Goal: Transaction & Acquisition: Purchase product/service

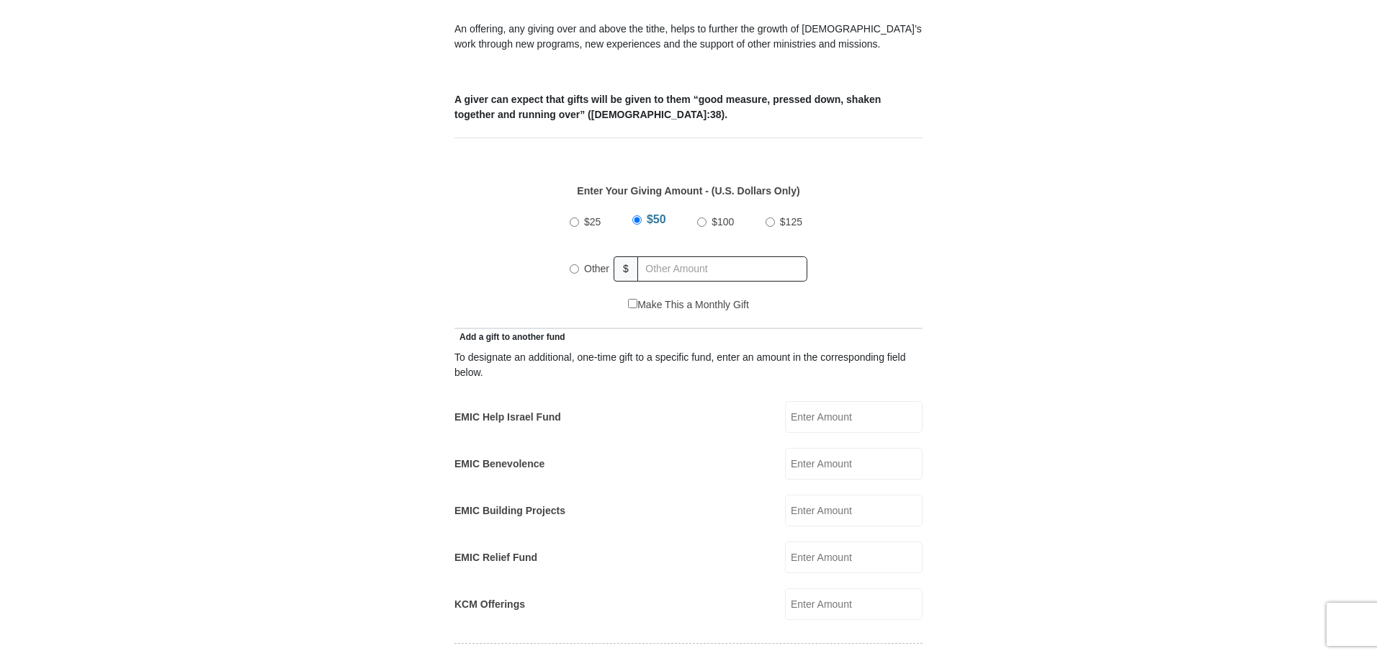
scroll to position [576, 0]
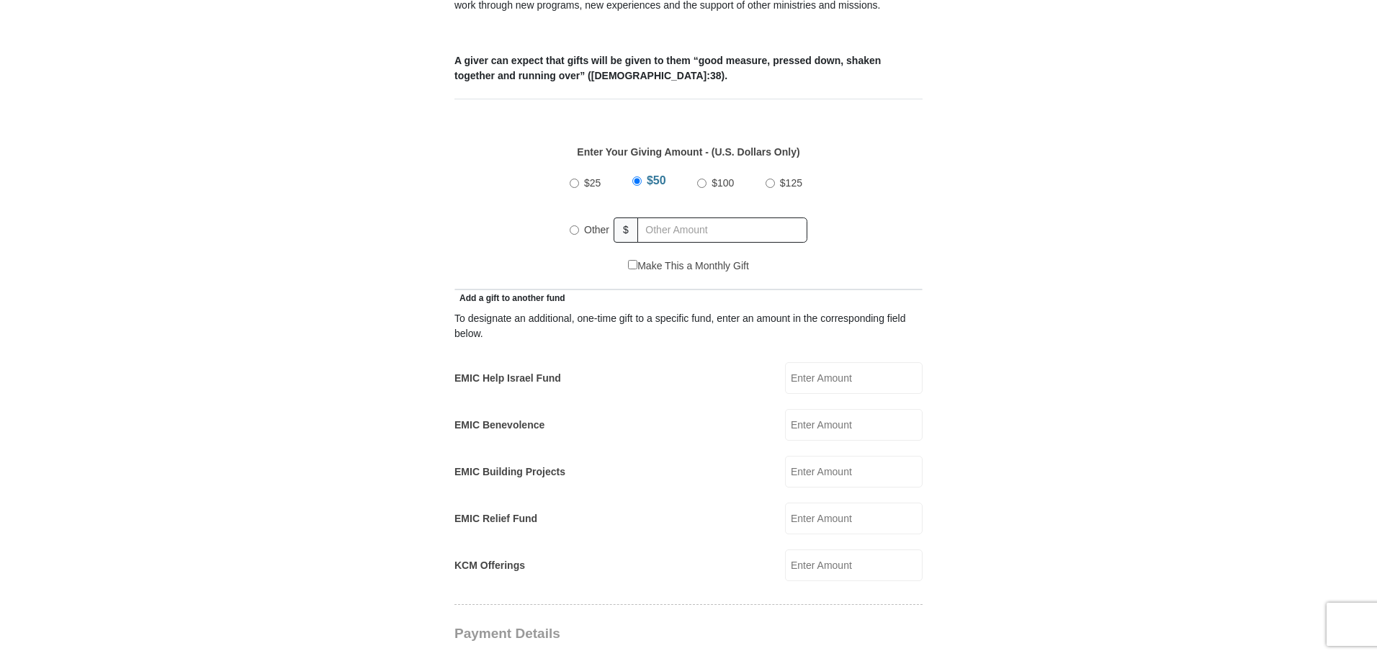
click at [574, 225] on input "Other" at bounding box center [574, 229] width 9 height 9
radio input "true"
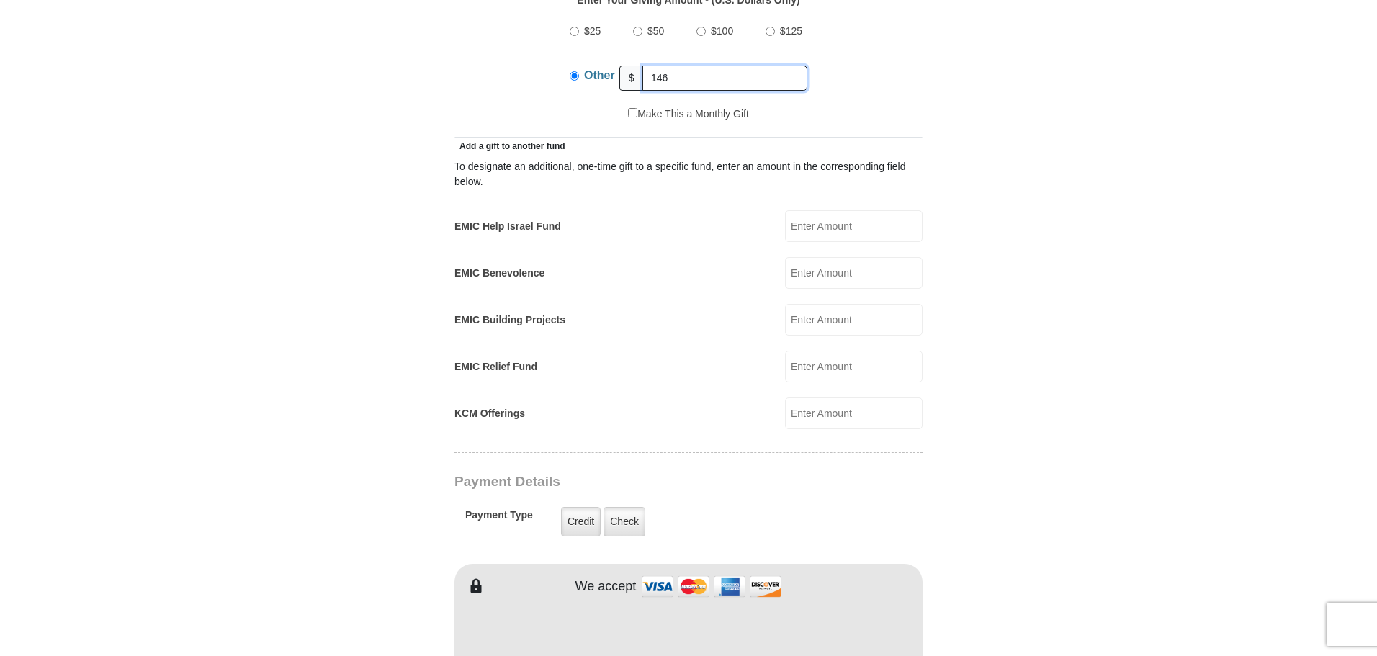
scroll to position [864, 0]
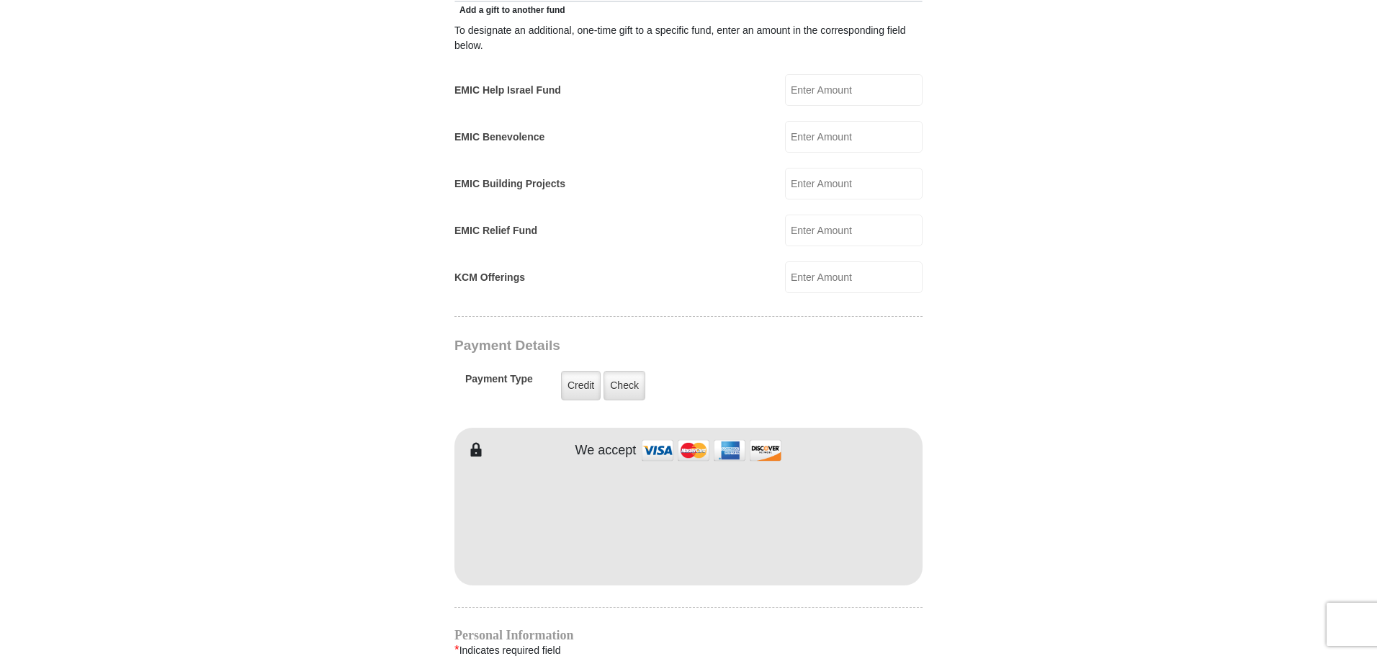
type input "146"
type input "[PERSON_NAME]"
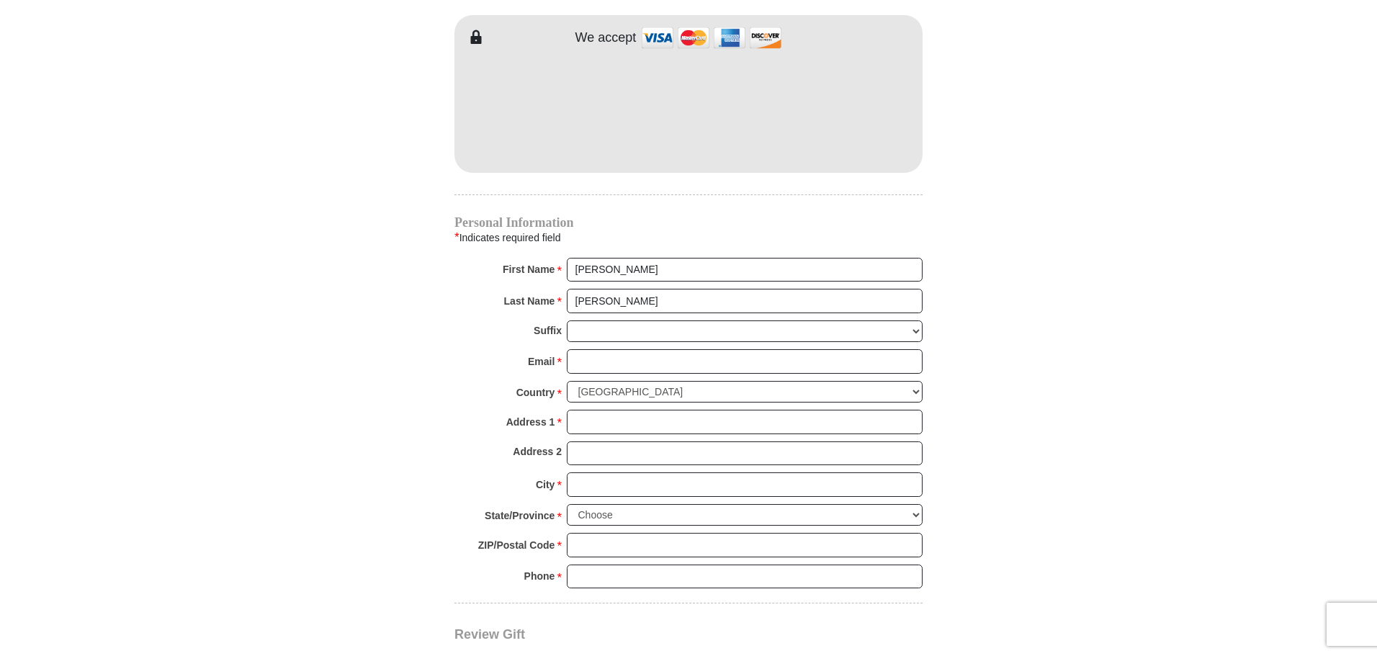
scroll to position [1297, 0]
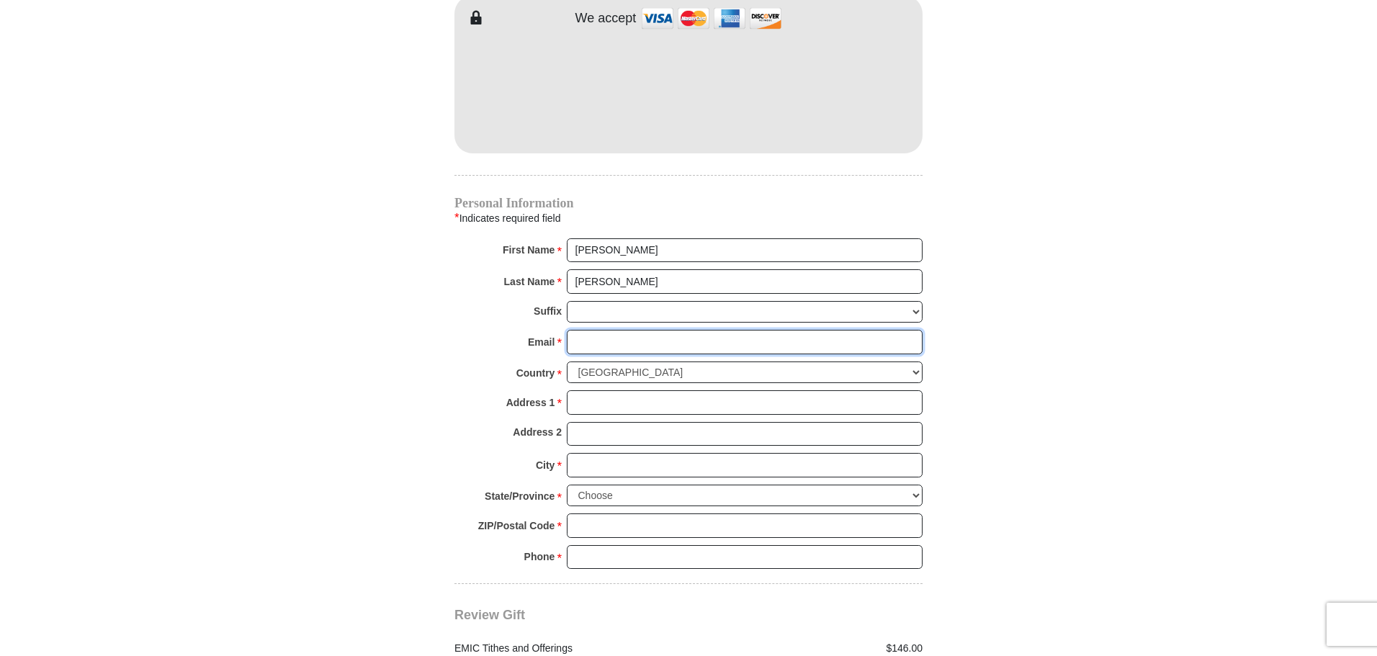
click at [585, 330] on input "Email *" at bounding box center [745, 342] width 356 height 24
type input "[EMAIL_ADDRESS][DOMAIN_NAME]"
type input "[STREET_ADDRESS]"
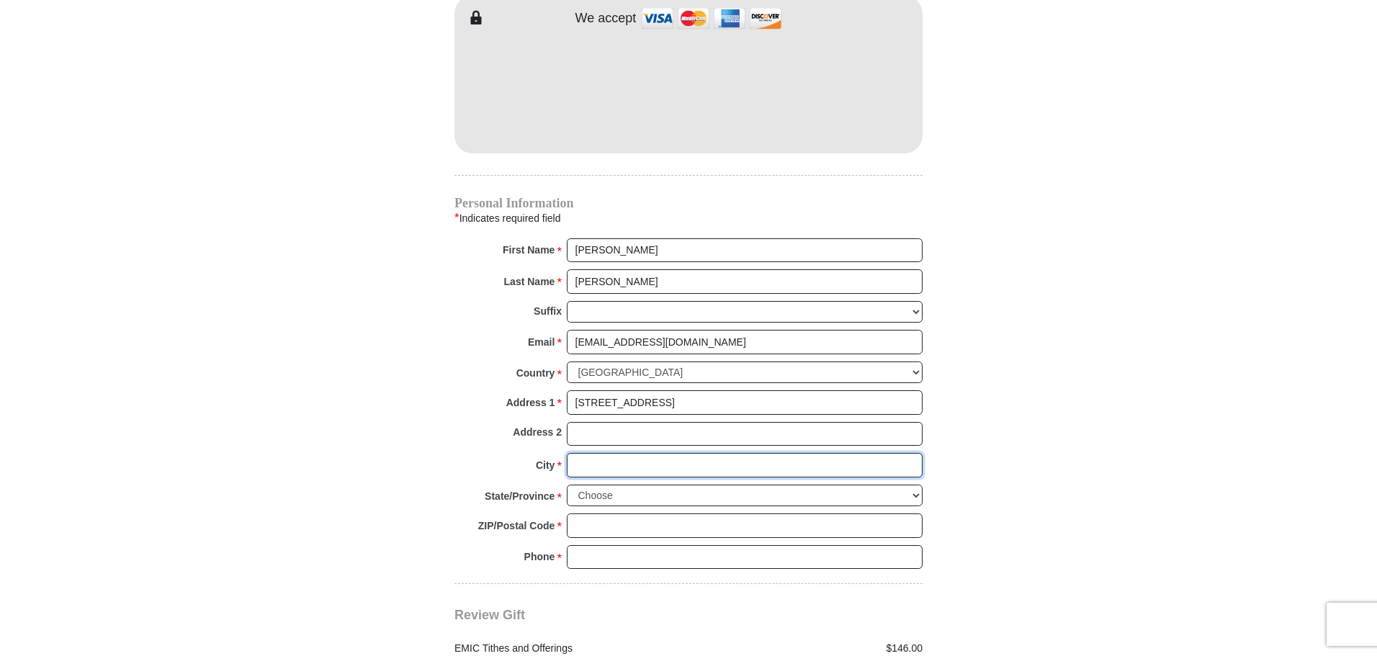
type input "[GEOGRAPHIC_DATA]"
select select "[GEOGRAPHIC_DATA]"
type input "76227"
type input "8138866398"
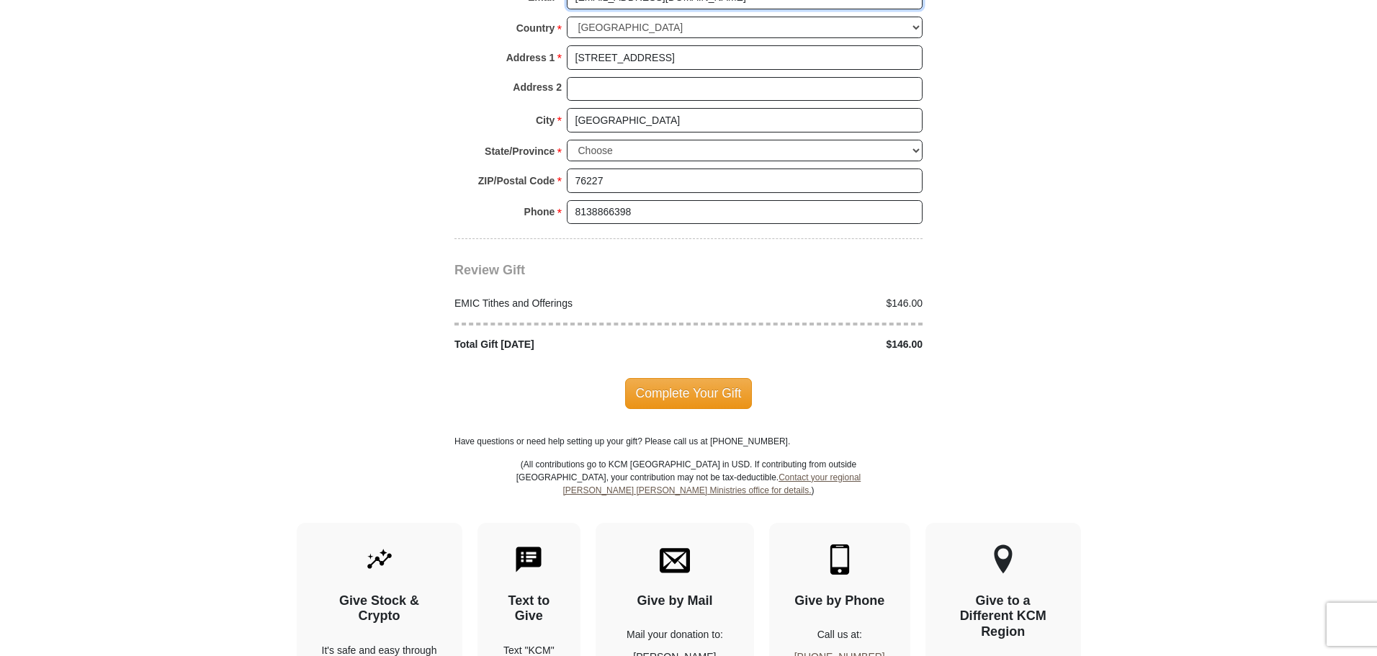
scroll to position [1729, 0]
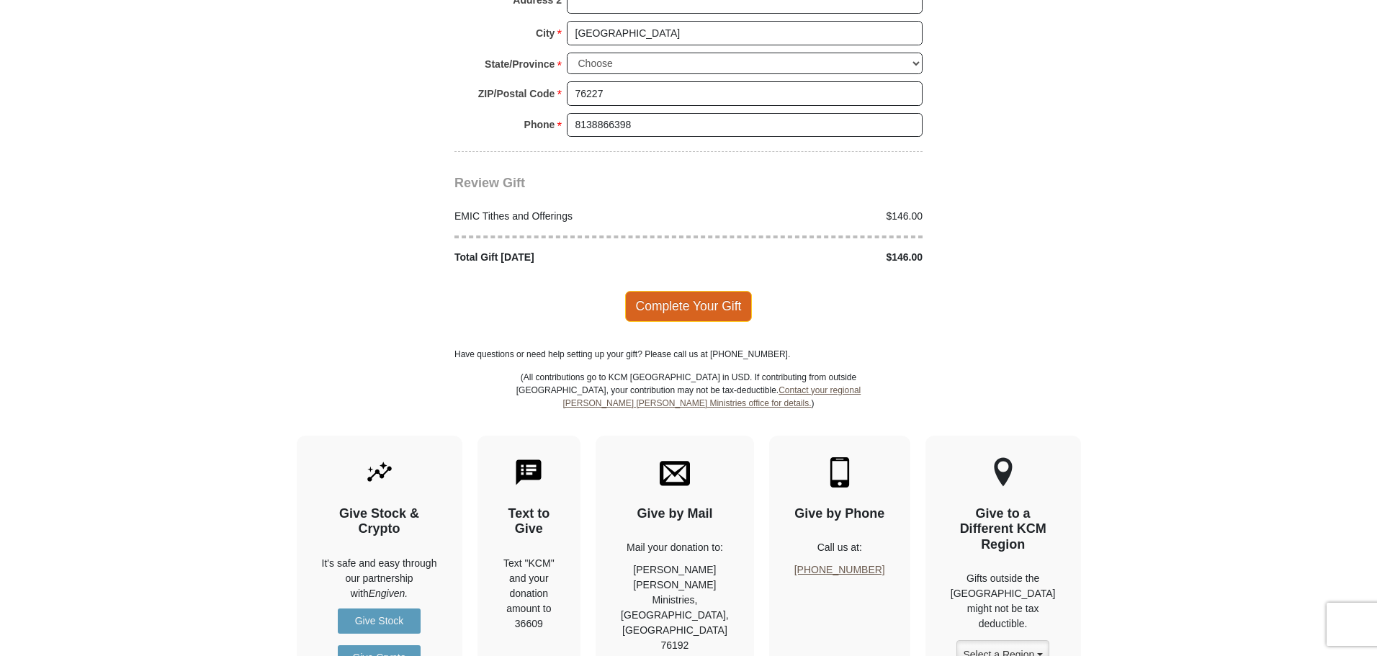
click at [655, 291] on span "Complete Your Gift" at bounding box center [688, 306] width 127 height 30
